Goal: Check status: Check status

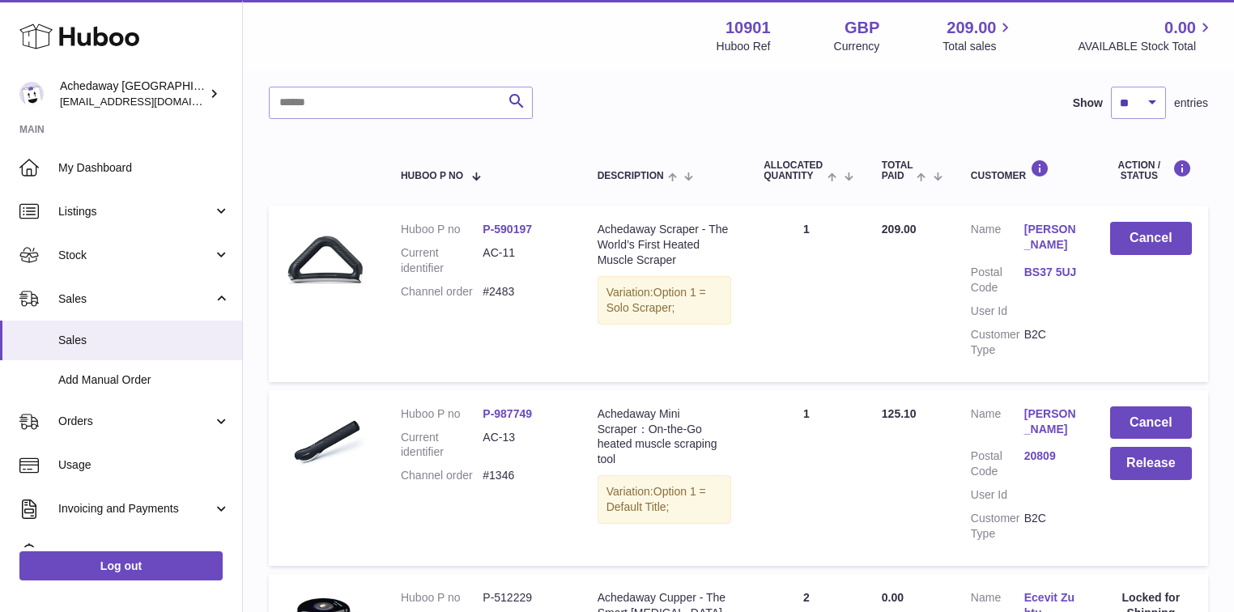
scroll to position [65, 0]
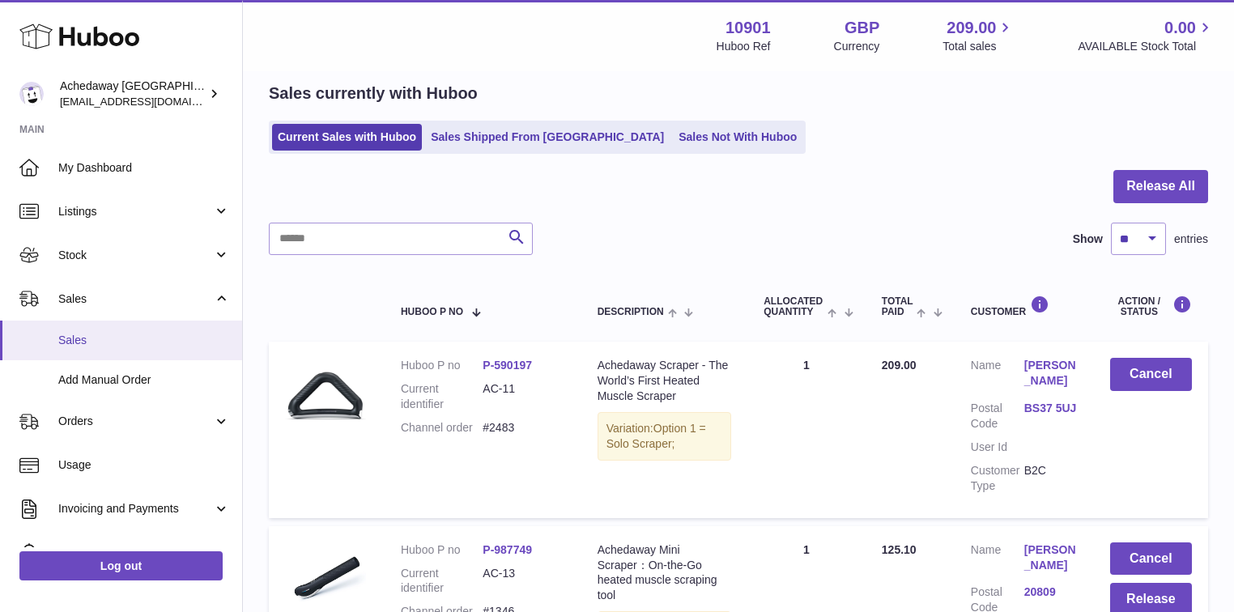
click at [123, 347] on link "Sales" at bounding box center [121, 341] width 242 height 40
click at [480, 131] on link "Sales Shipped From [GEOGRAPHIC_DATA]" at bounding box center [547, 137] width 245 height 27
click at [492, 145] on link "Sales Shipped From [GEOGRAPHIC_DATA]" at bounding box center [547, 137] width 245 height 27
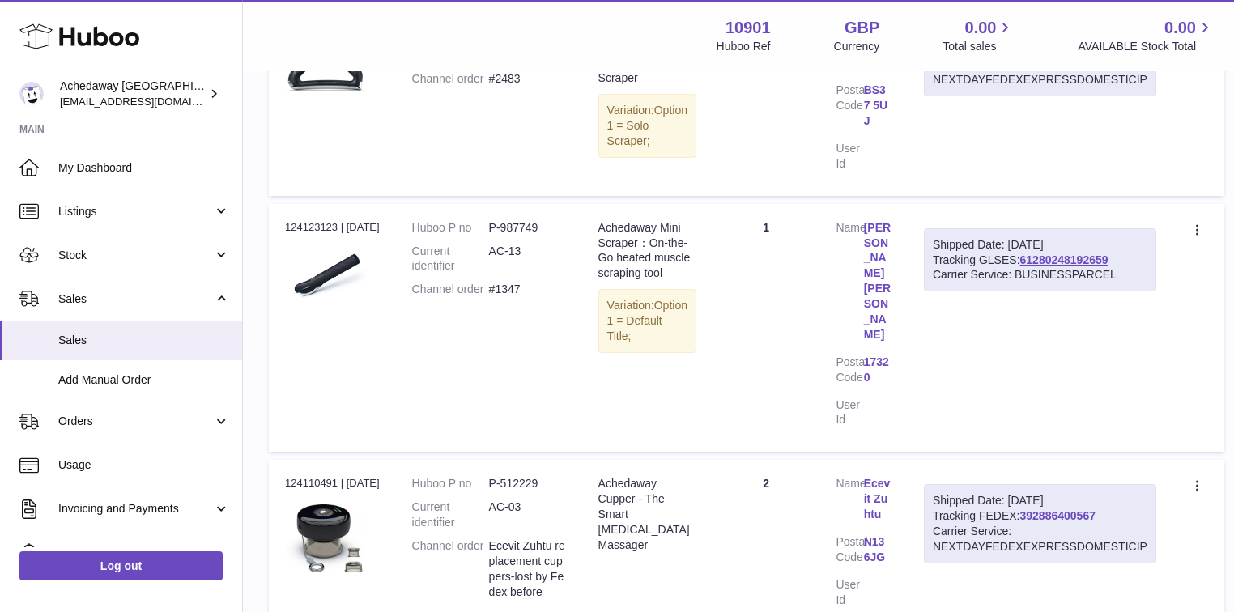
scroll to position [648, 0]
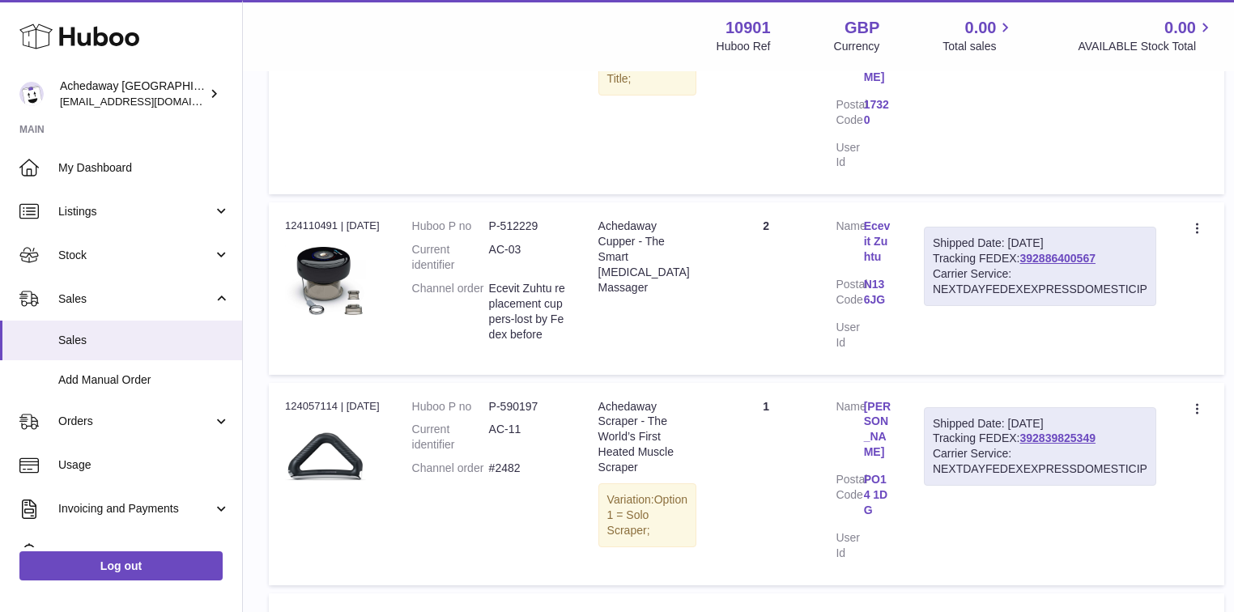
drag, startPoint x: 1107, startPoint y: 213, endPoint x: 936, endPoint y: 217, distance: 171.8
click at [936, 227] on div "Shipped Date: [DATE] Tracking FEDEX: 392886400567 Carrier Service: NEXTDAYFEDEX…" at bounding box center [1040, 266] width 232 height 79
copy div "Tracking FEDEX: 392886400567"
click at [1066, 252] on link "392886400567" at bounding box center [1058, 258] width 75 height 13
